Goal: Find specific page/section: Find specific page/section

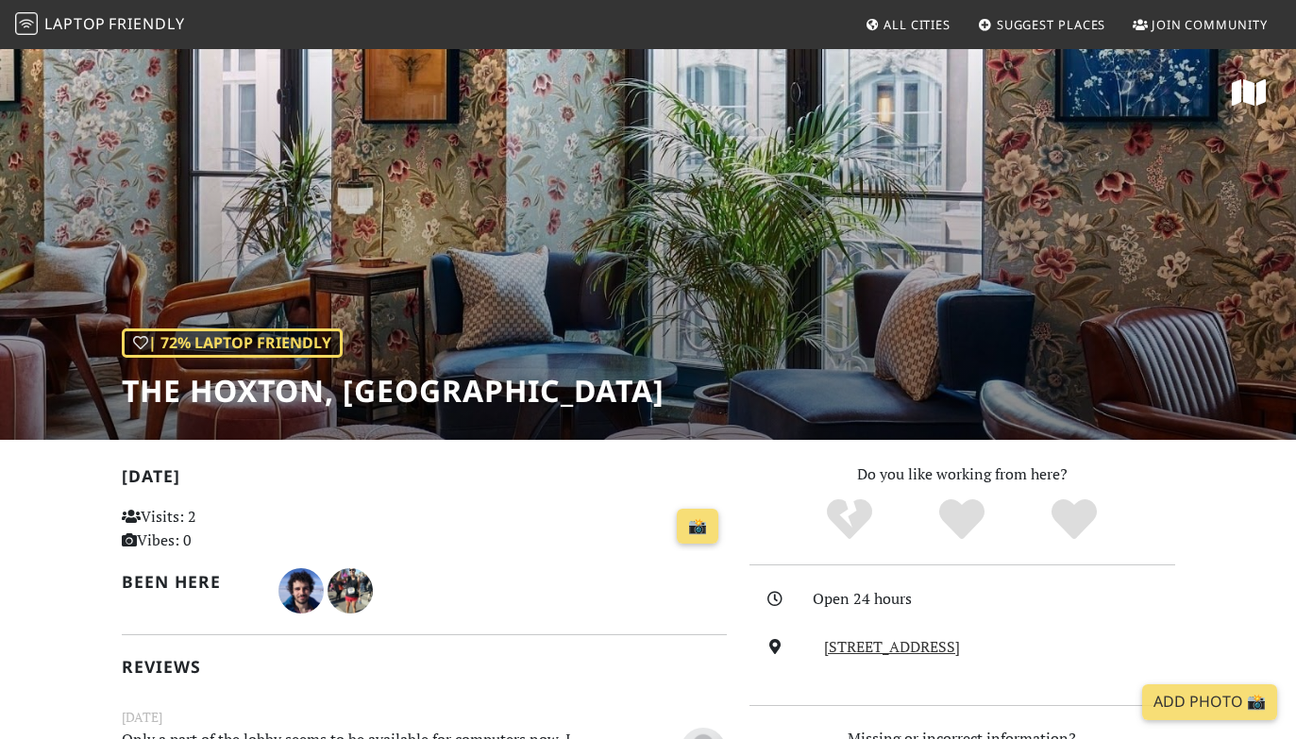
click at [146, 18] on span "Friendly" at bounding box center [146, 23] width 75 height 21
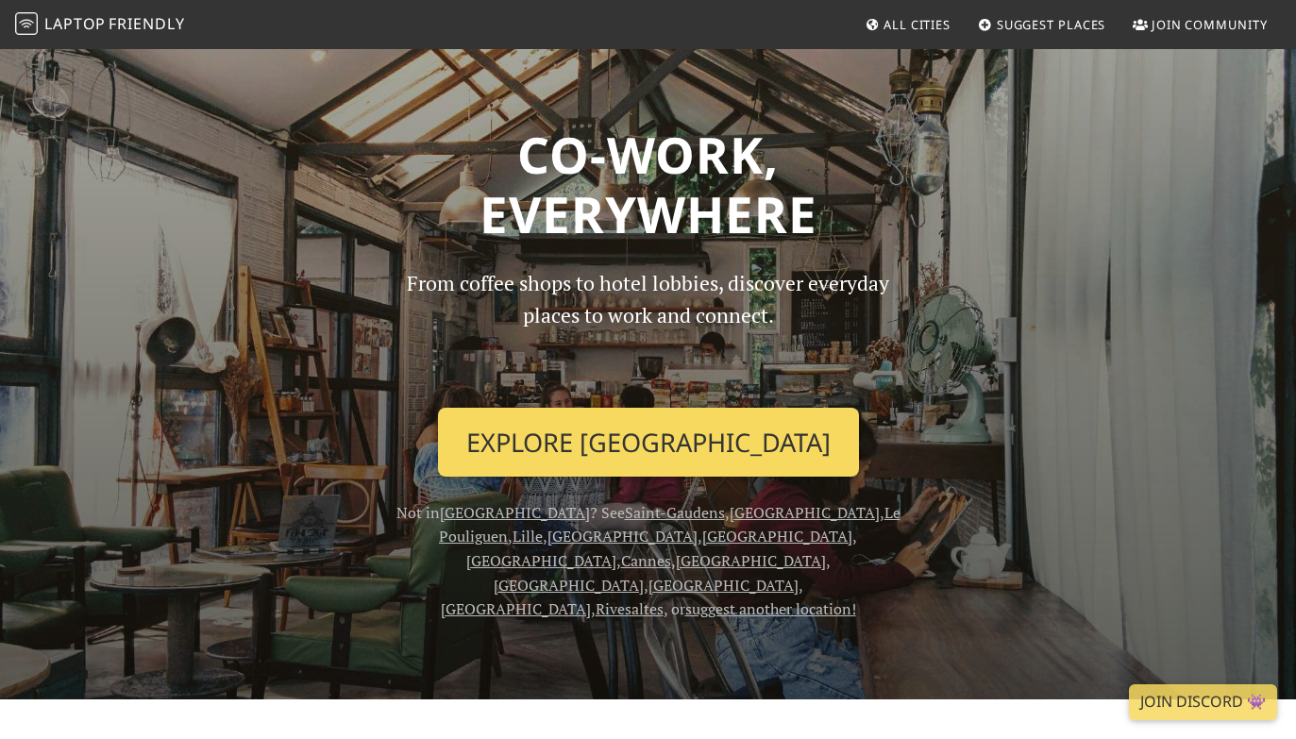
click at [666, 423] on link "Explore Paris" at bounding box center [648, 443] width 421 height 70
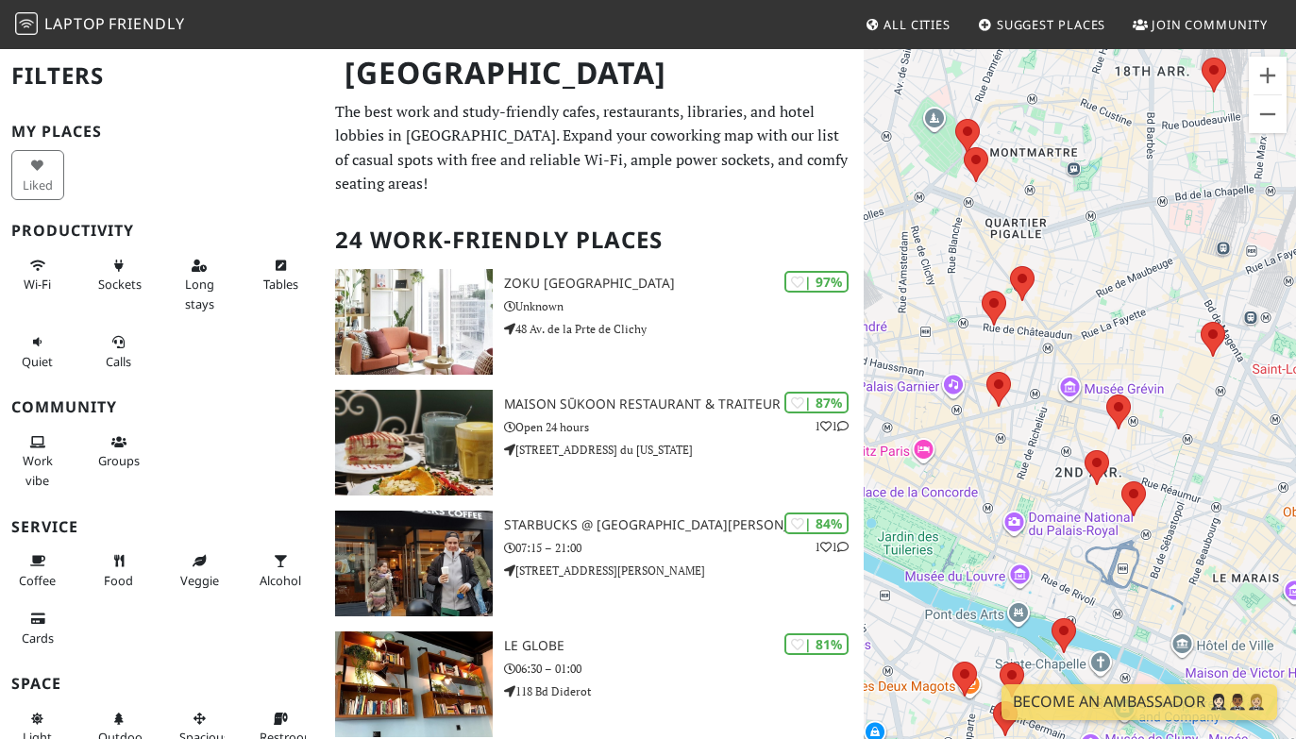
drag, startPoint x: 993, startPoint y: 447, endPoint x: 1017, endPoint y: 442, distance: 25.2
click at [1017, 442] on div at bounding box center [1079, 416] width 432 height 739
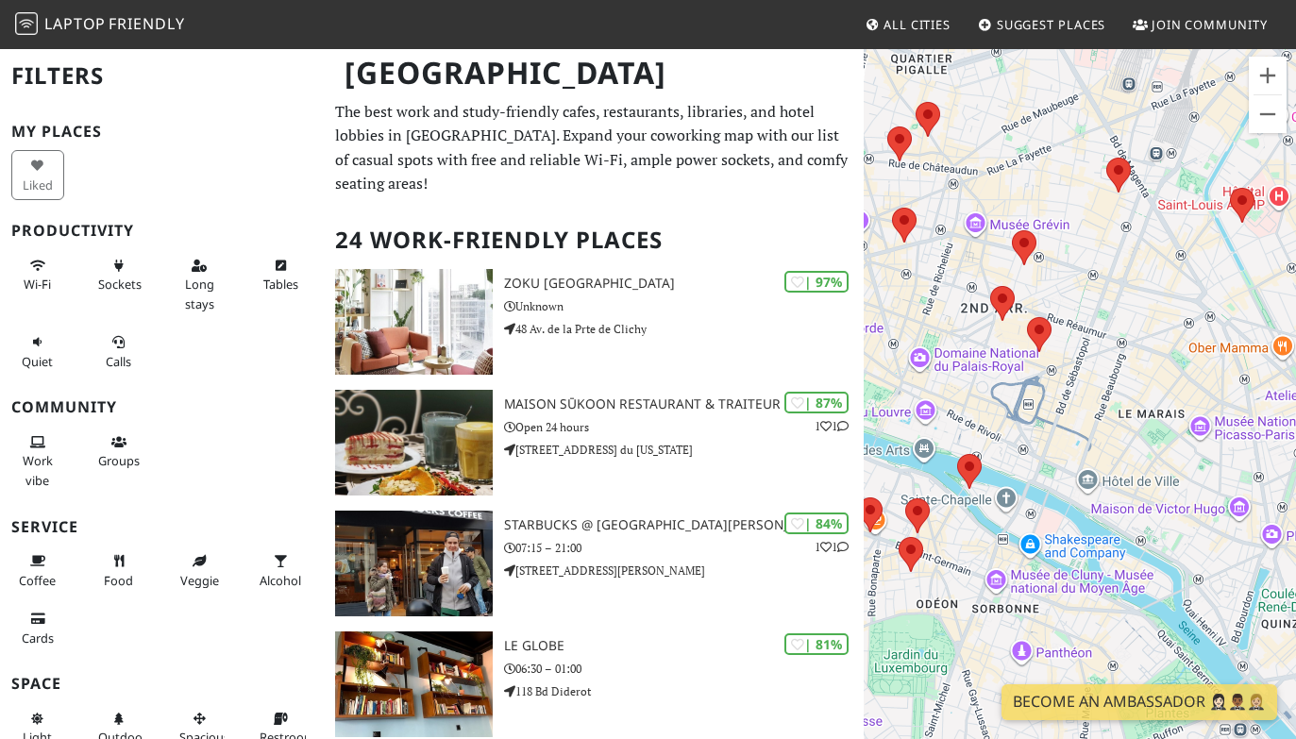
drag, startPoint x: 1169, startPoint y: 300, endPoint x: 907, endPoint y: 324, distance: 263.4
click at [907, 324] on div at bounding box center [1079, 416] width 432 height 739
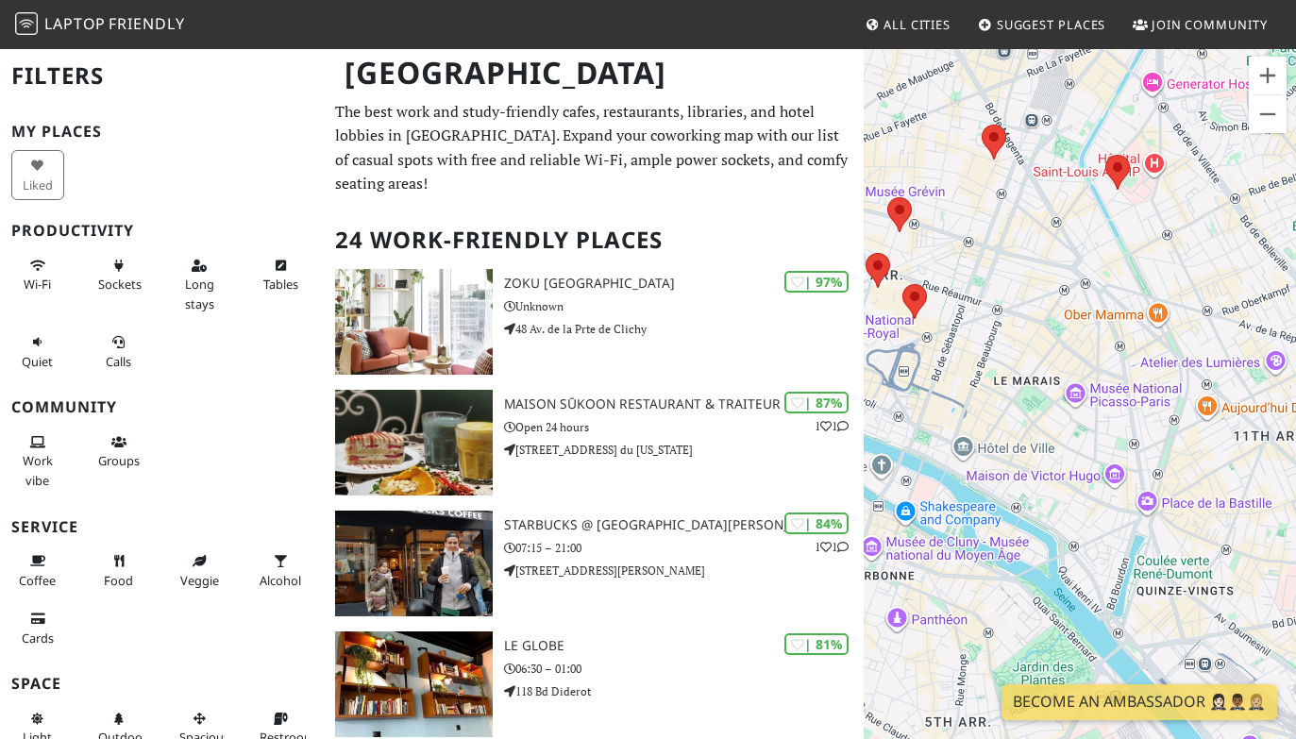
drag, startPoint x: 1164, startPoint y: 364, endPoint x: 1056, endPoint y: 338, distance: 110.8
click at [1056, 338] on div at bounding box center [1079, 416] width 432 height 739
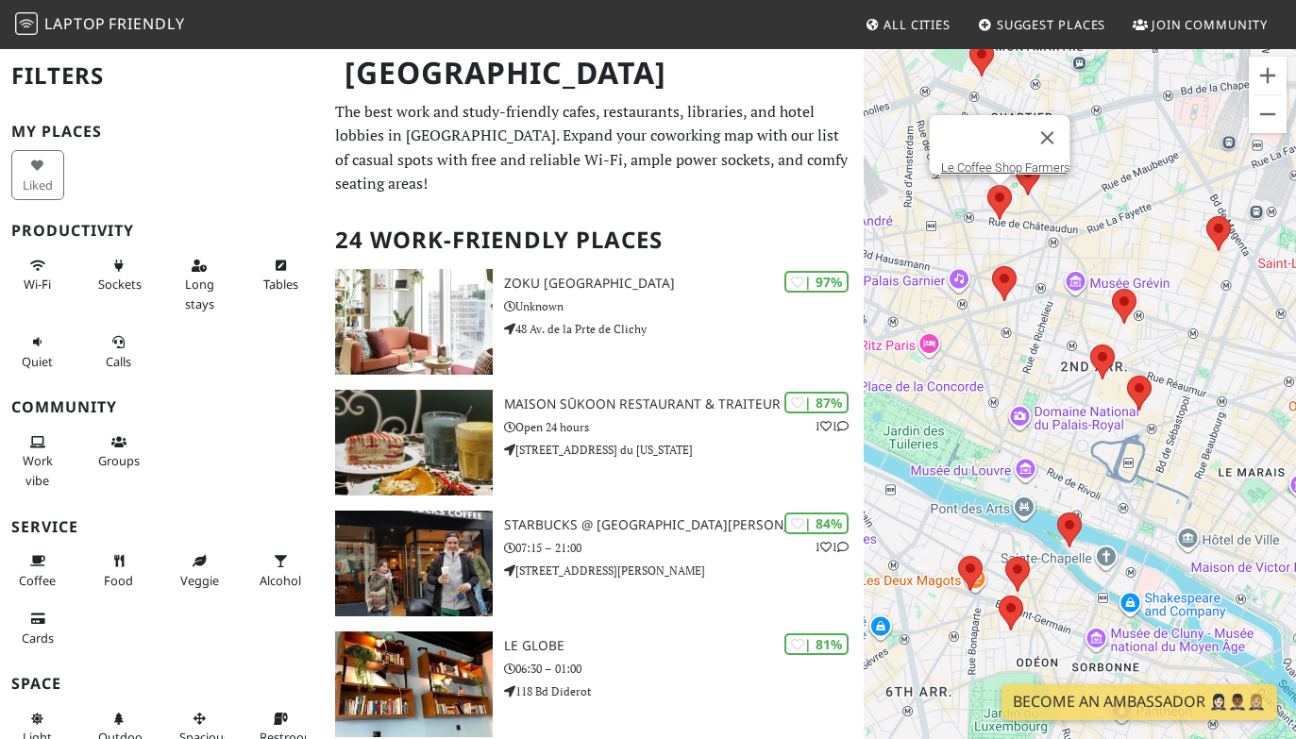
click at [987, 185] on area at bounding box center [987, 185] width 0 height 0
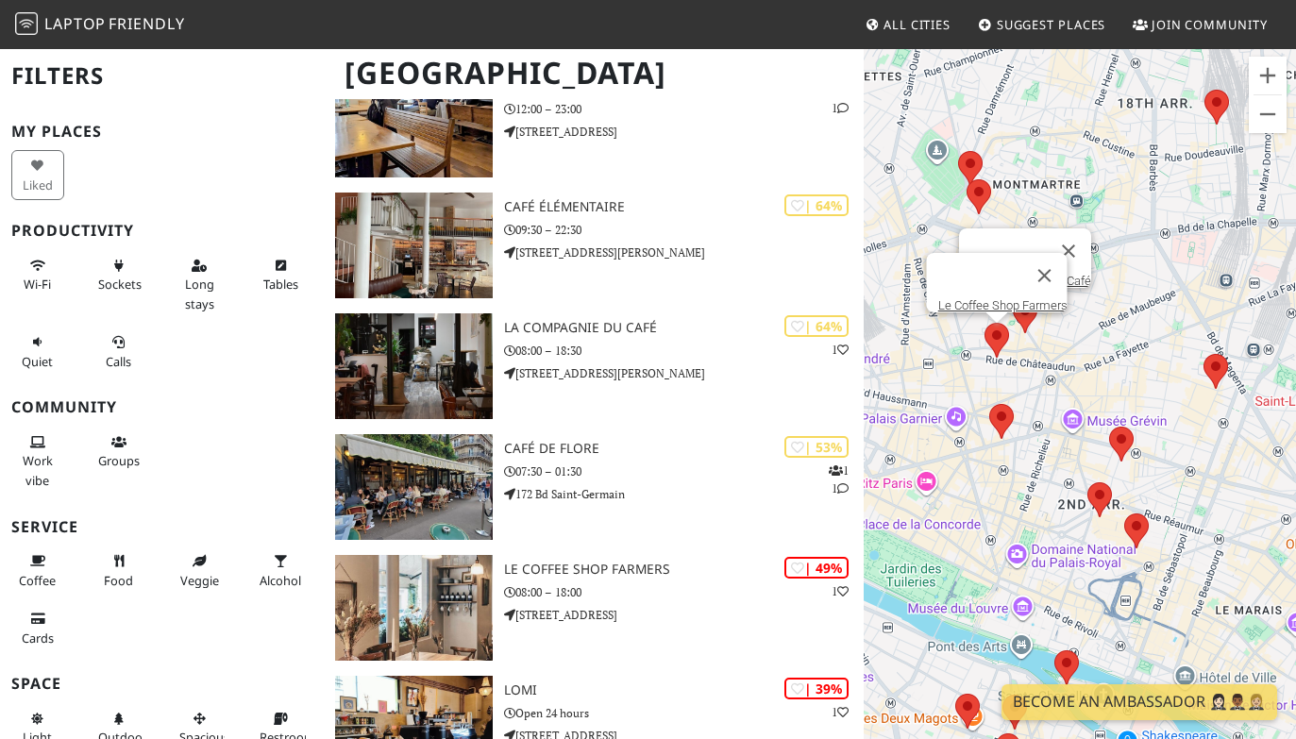
scroll to position [1287, 0]
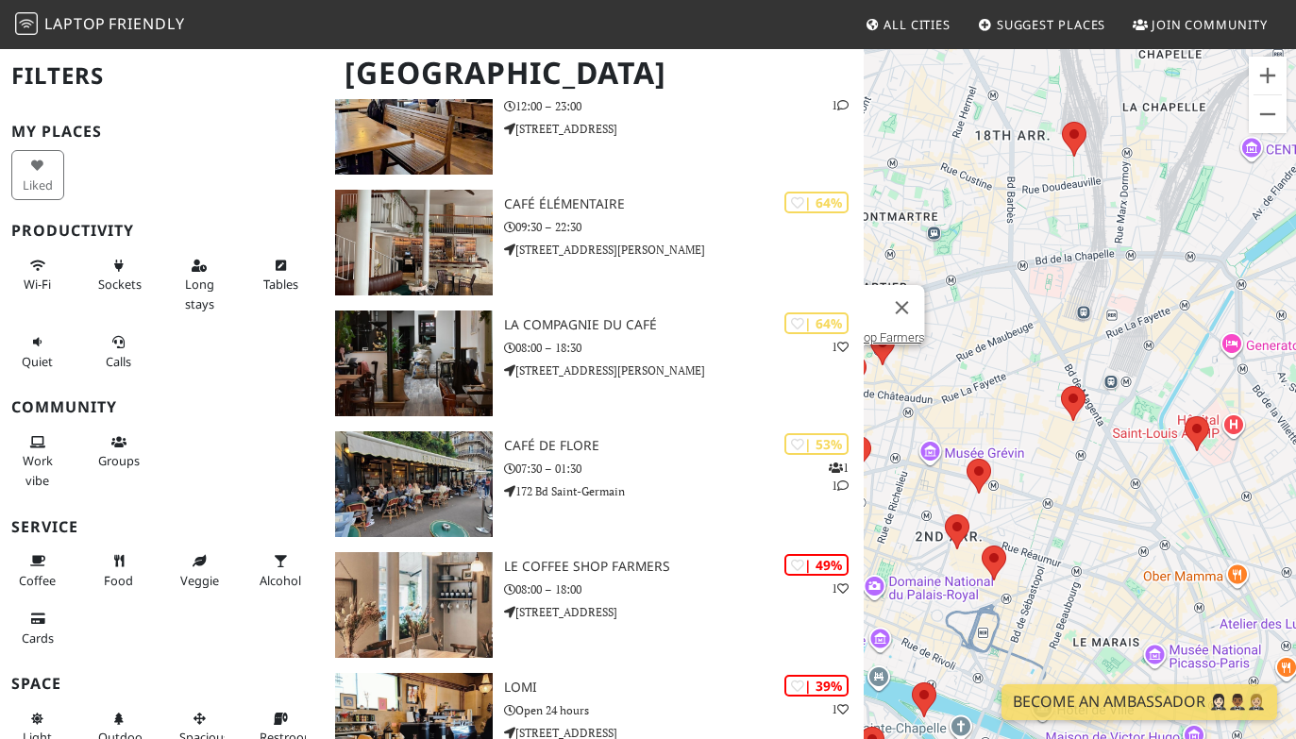
drag, startPoint x: 1139, startPoint y: 337, endPoint x: 996, endPoint y: 369, distance: 147.0
click at [996, 369] on div "Le Coffee Shop Farmers" at bounding box center [1079, 416] width 432 height 739
click at [1061, 386] on area at bounding box center [1061, 386] width 0 height 0
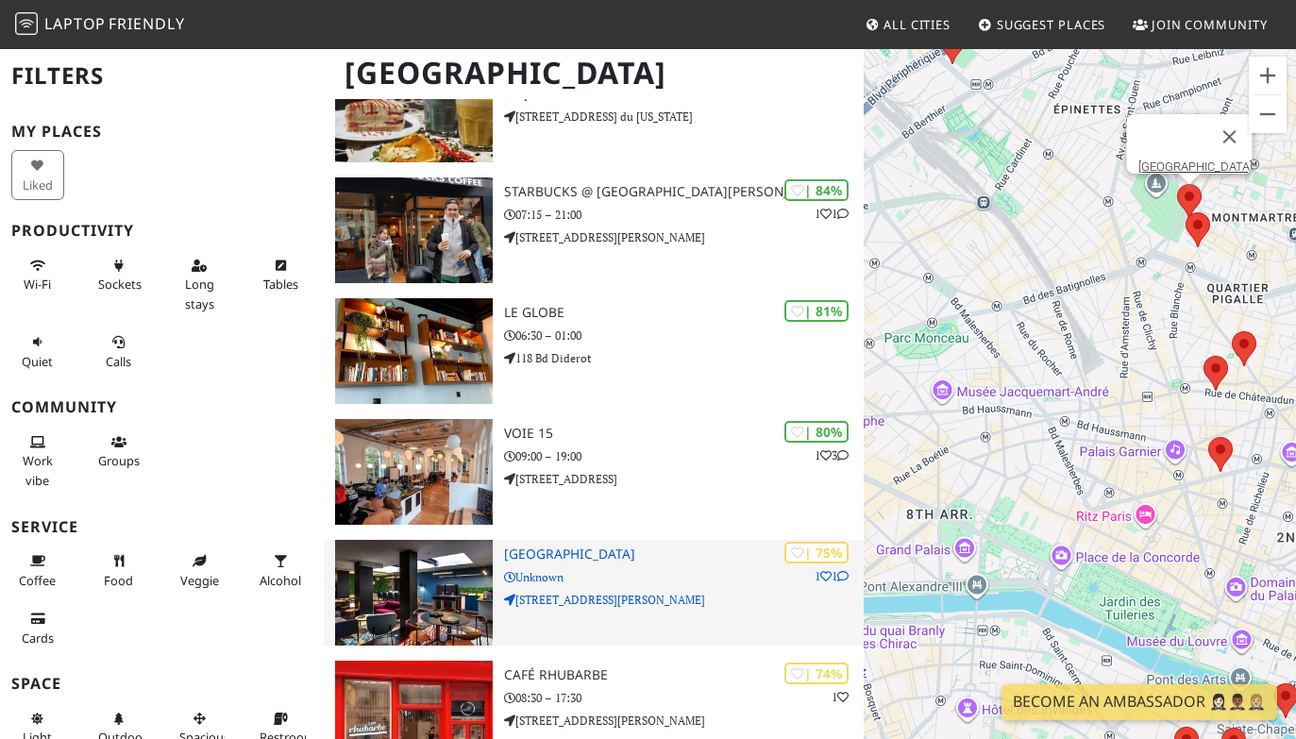
scroll to position [343, 0]
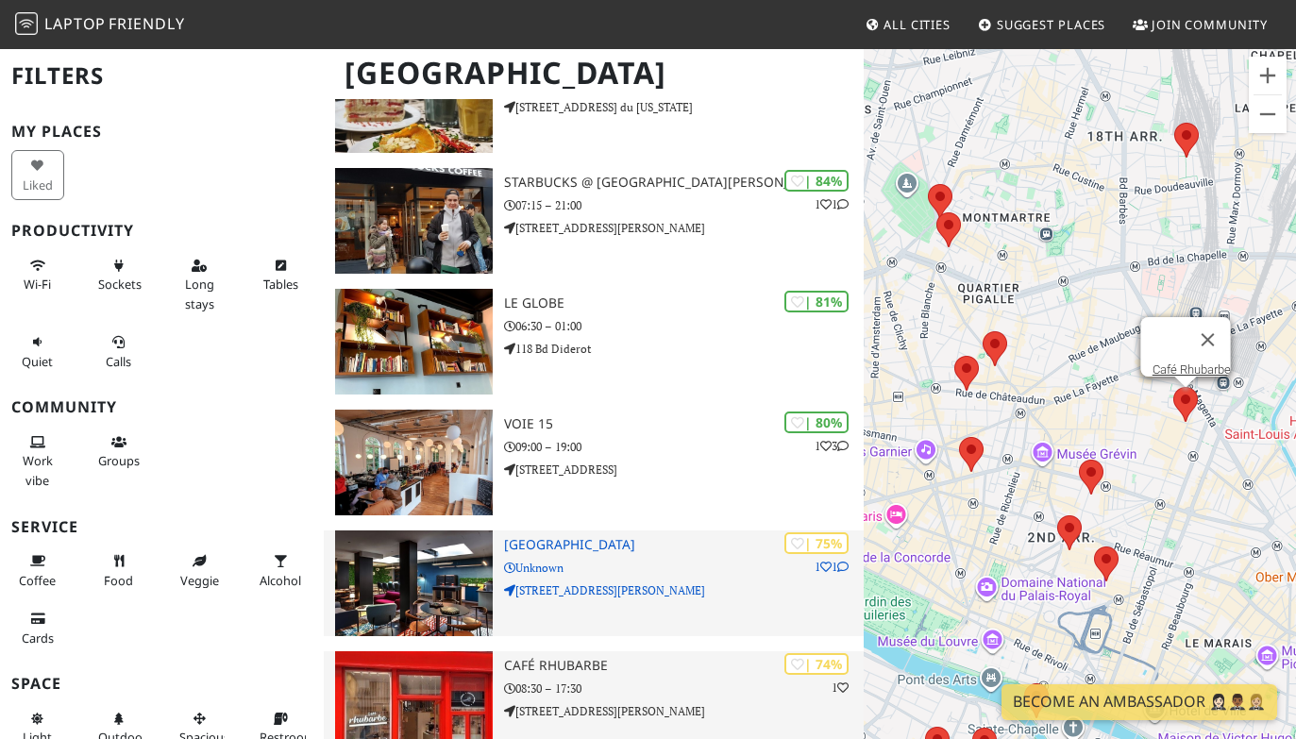
click at [656, 679] on p "08:30 – 17:30" at bounding box center [684, 688] width 360 height 18
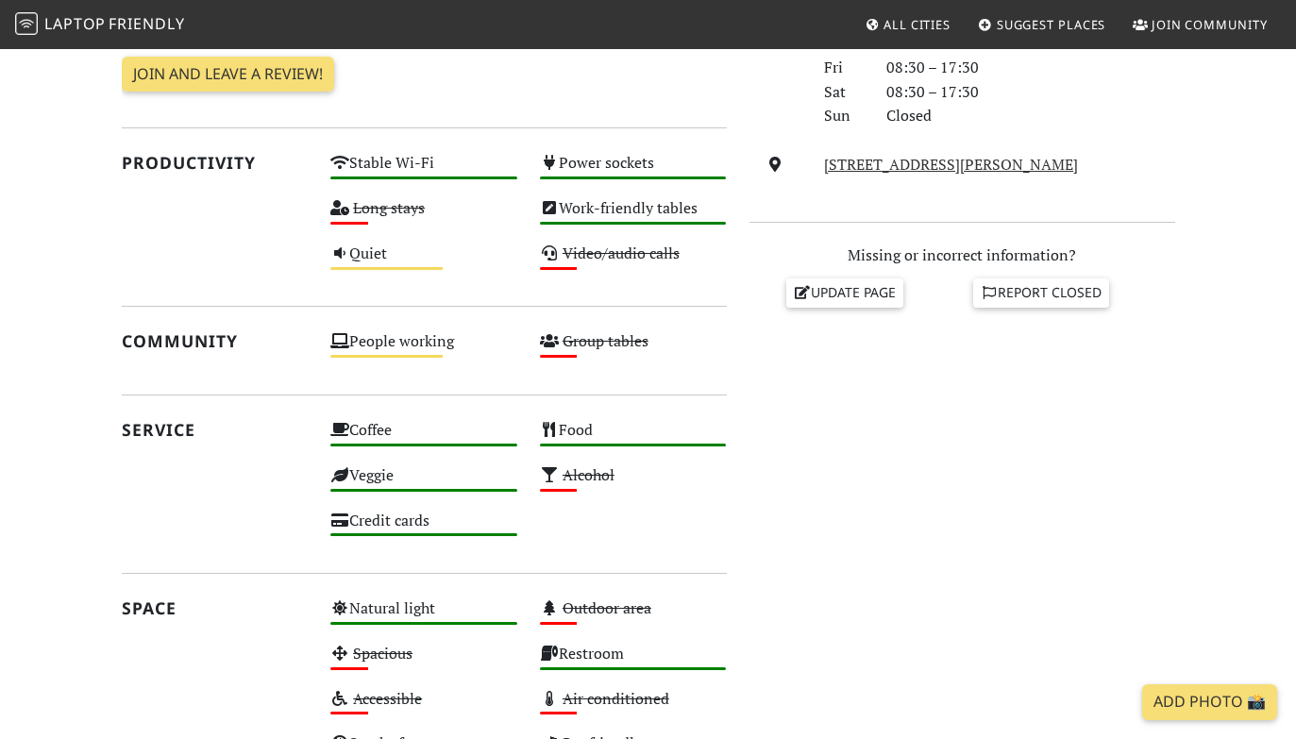
scroll to position [490, 0]
